Goal: Find specific page/section: Find specific page/section

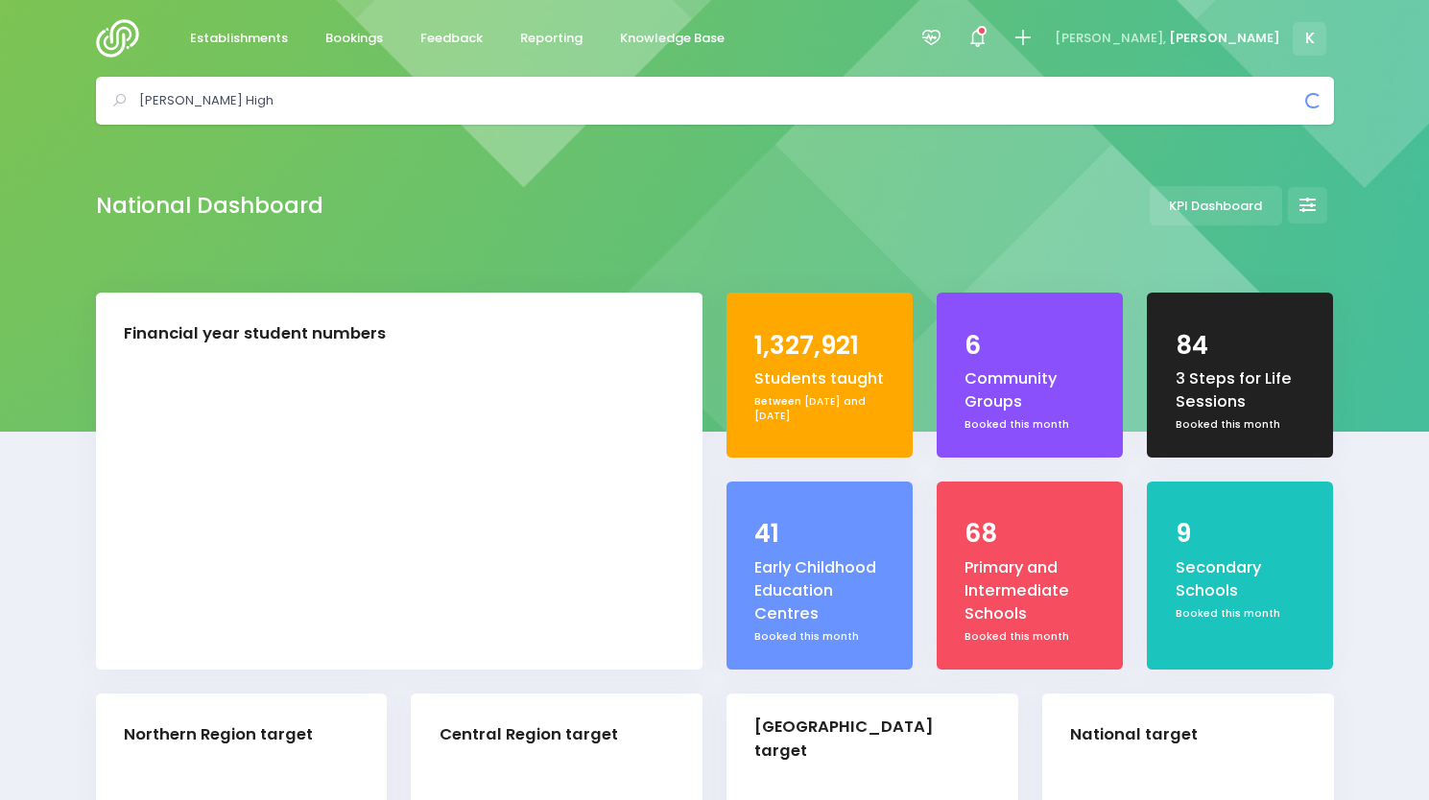
select select "5"
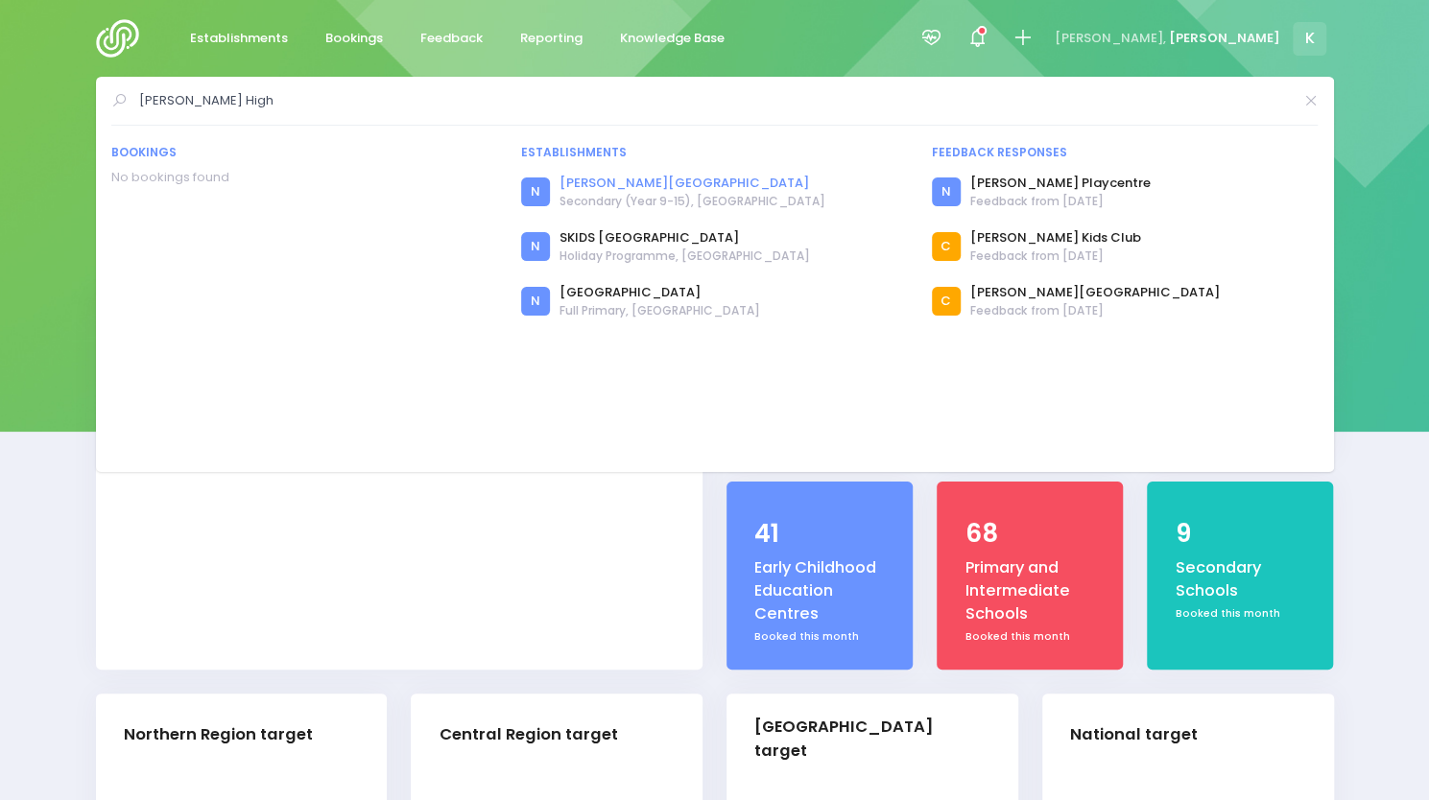
type input "Massey High"
click at [676, 181] on link "[PERSON_NAME][GEOGRAPHIC_DATA]" at bounding box center [693, 183] width 266 height 19
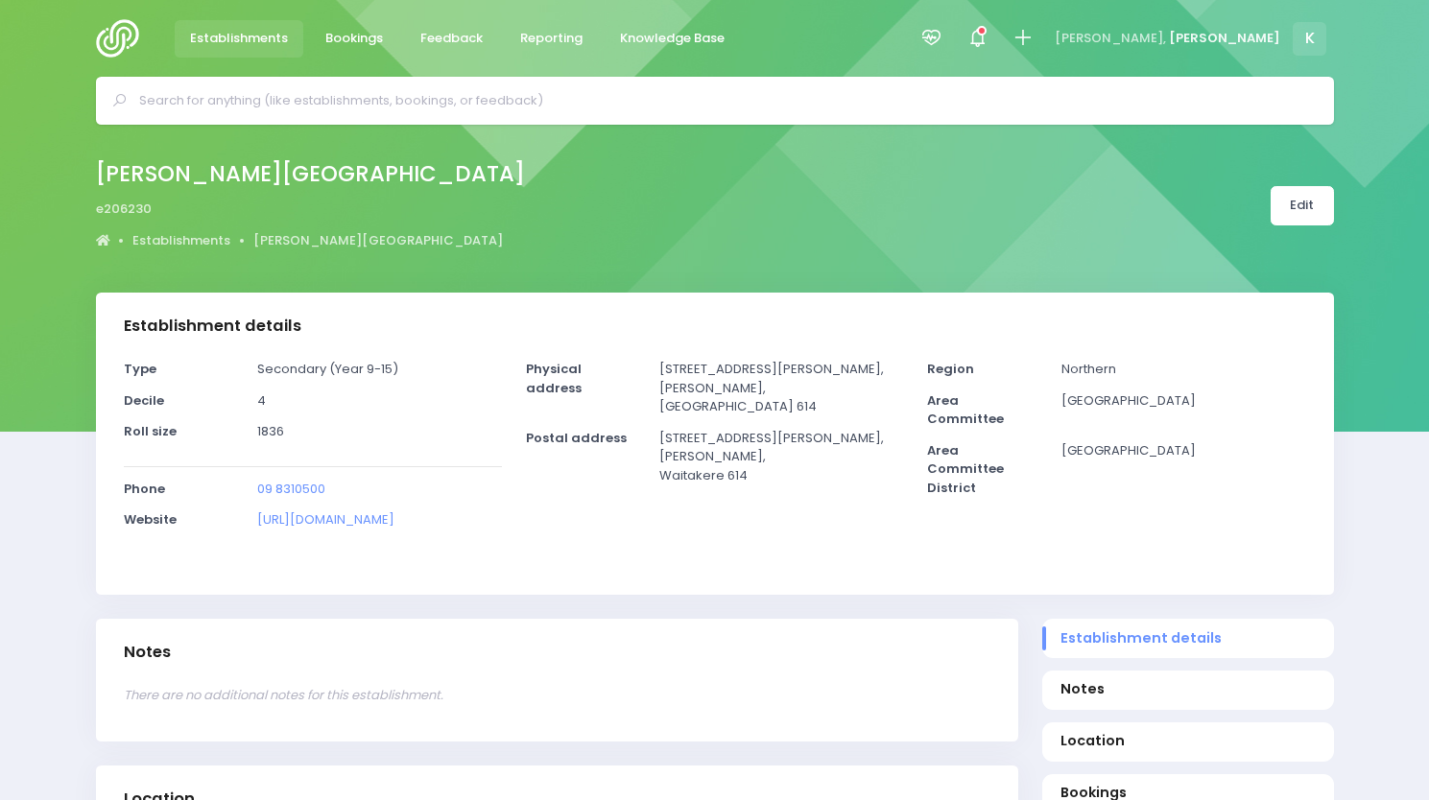
select select "5"
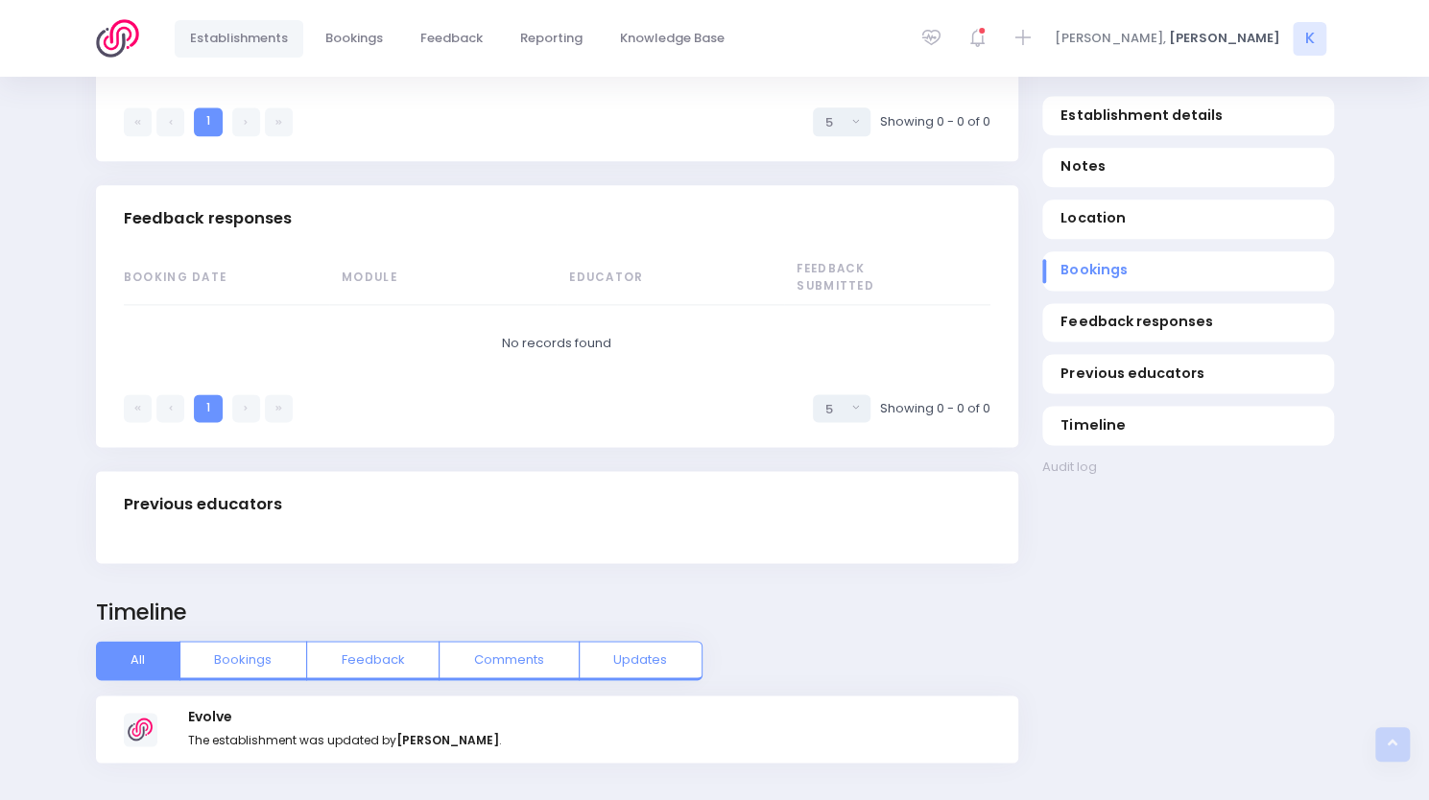
scroll to position [1397, 0]
